Goal: Register for event/course

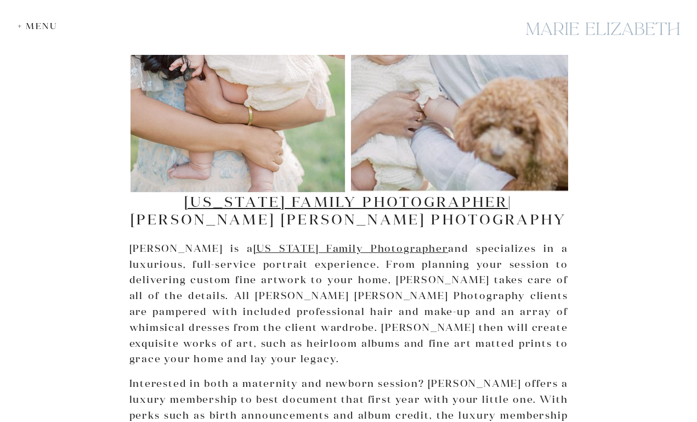
scroll to position [2603, 0]
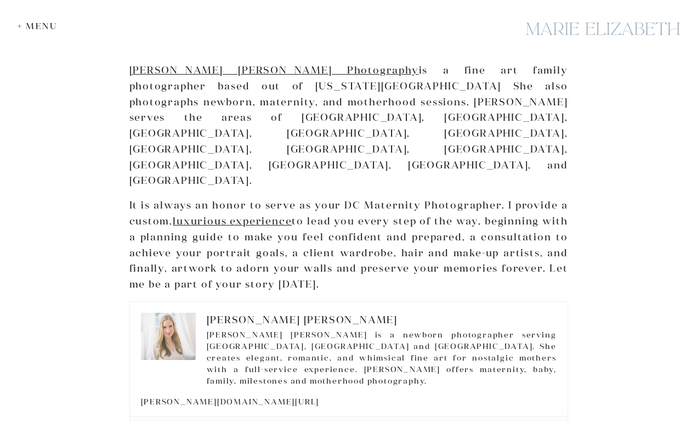
scroll to position [1713, 0]
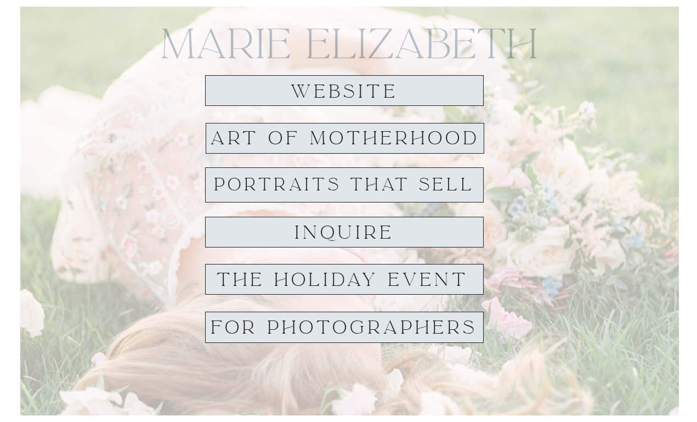
click at [332, 280] on h1 "THE HOLIDAY EVENT" at bounding box center [343, 279] width 274 height 19
